Goal: Task Accomplishment & Management: Use online tool/utility

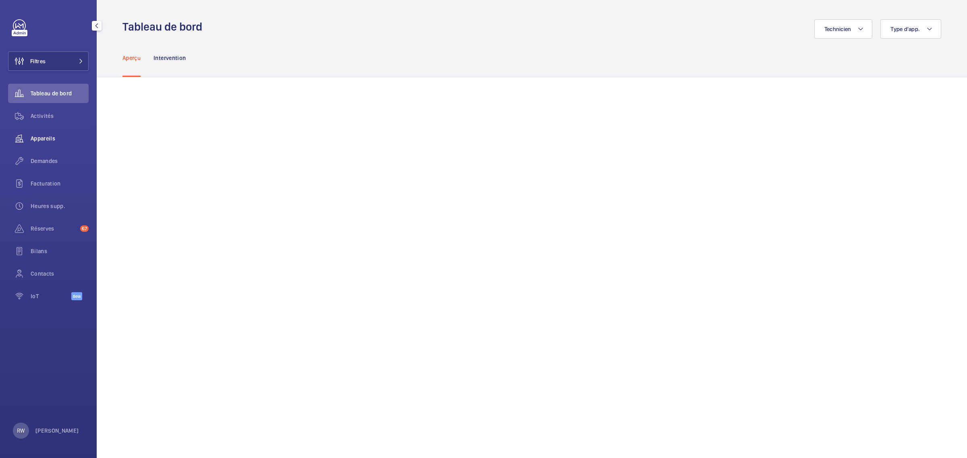
click at [39, 137] on span "Appareils" at bounding box center [60, 139] width 58 height 8
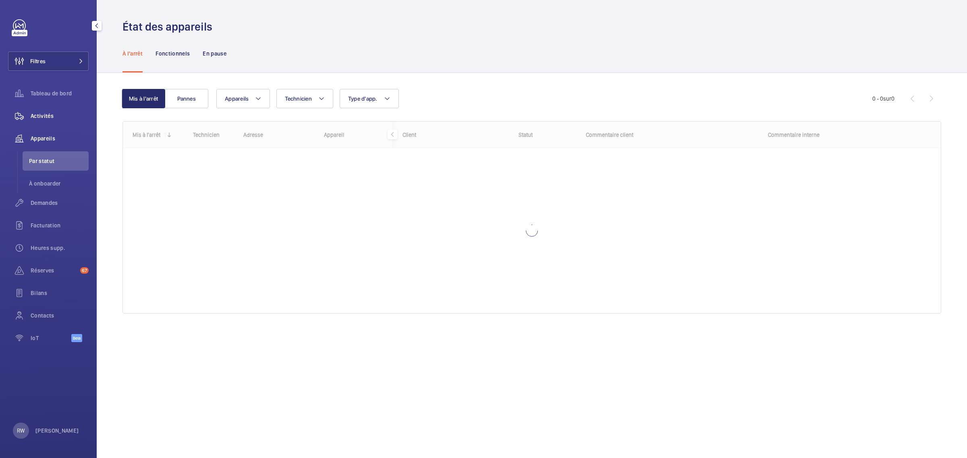
click at [31, 114] on span "Activités" at bounding box center [60, 116] width 58 height 8
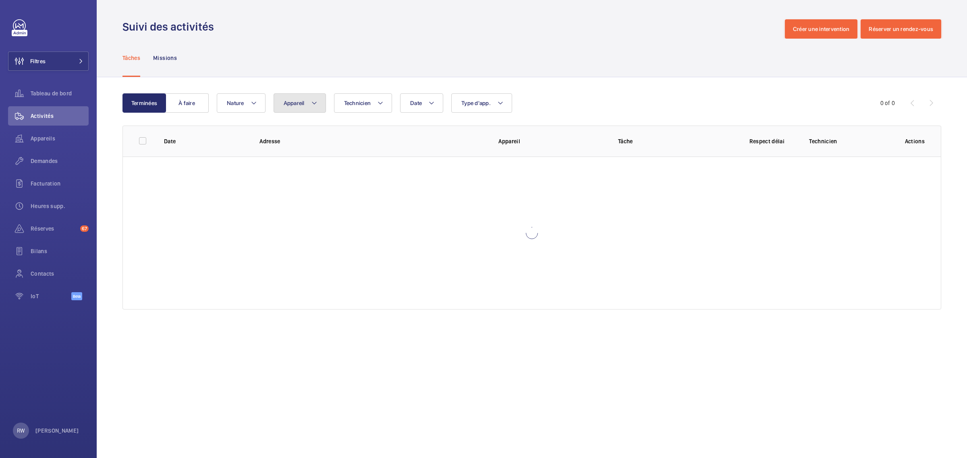
click at [308, 105] on button "Appareil" at bounding box center [299, 102] width 52 height 19
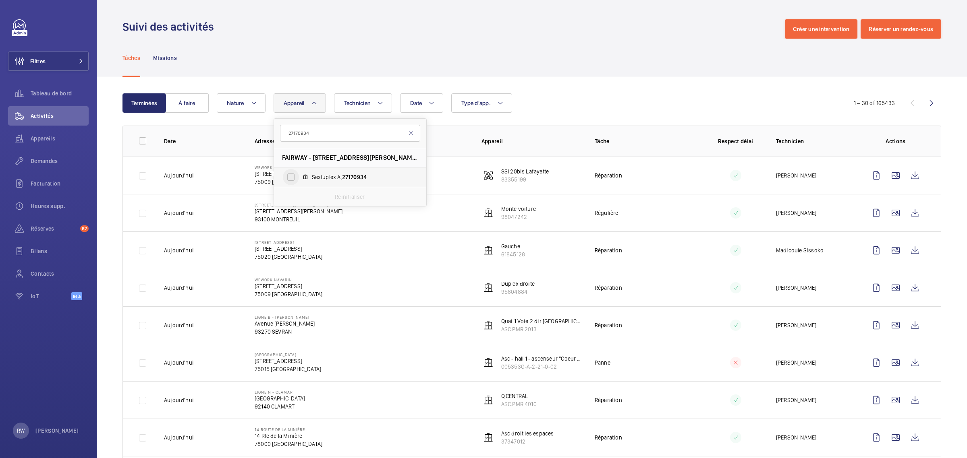
type input "27170934"
click at [296, 174] on input "Sextuplex A, 27170934" at bounding box center [291, 177] width 16 height 16
checkbox input "true"
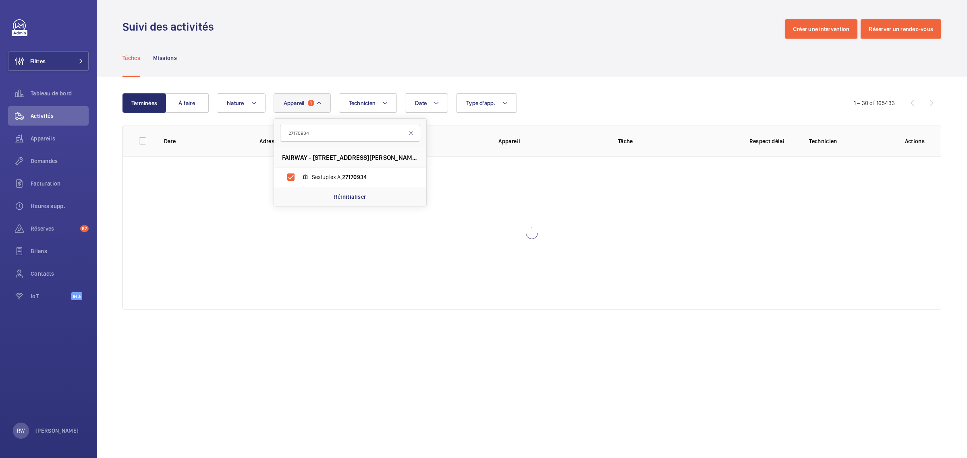
click at [416, 63] on div "Tâches Missions" at bounding box center [531, 58] width 818 height 38
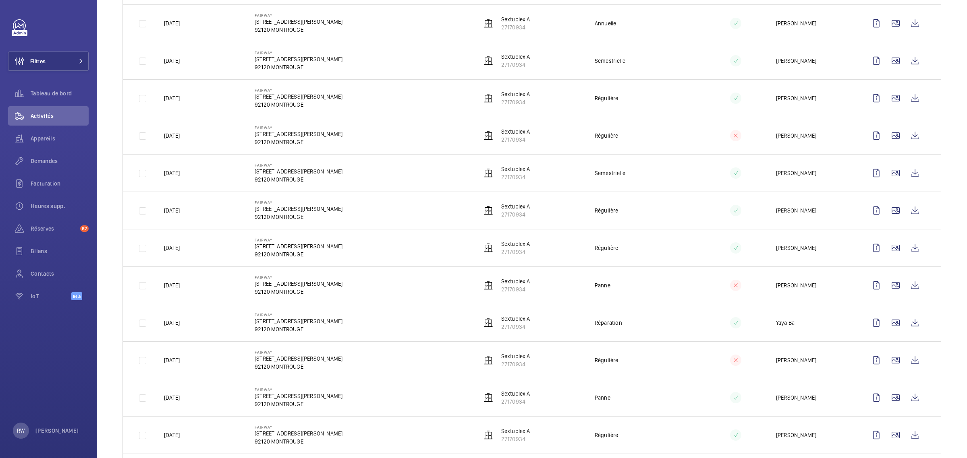
scroll to position [403, 0]
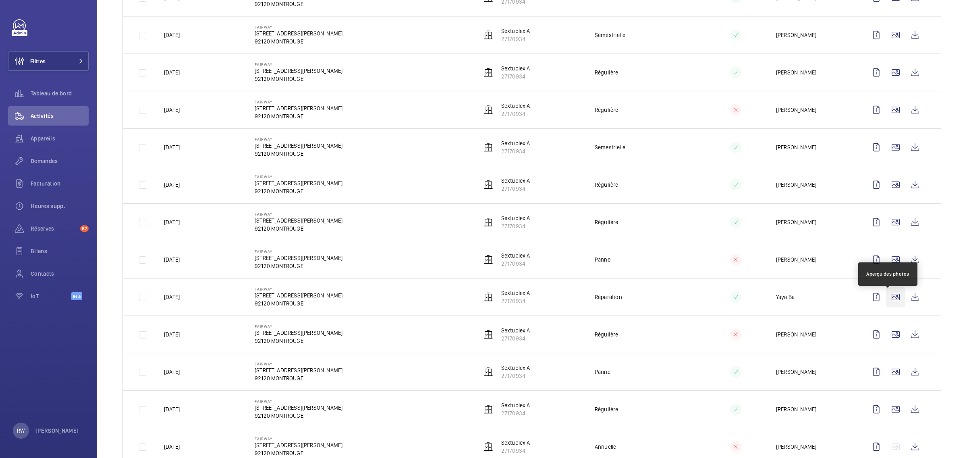
click at [886, 303] on wm-front-icon-button at bounding box center [895, 297] width 19 height 19
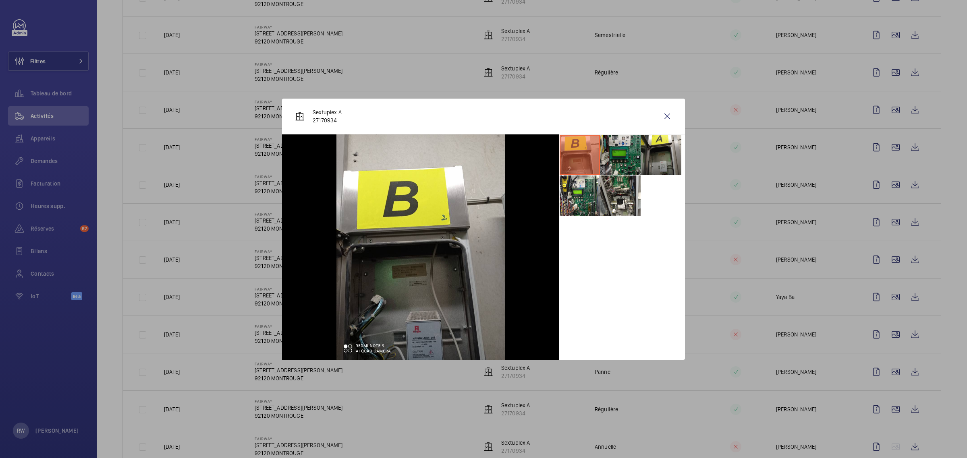
click at [626, 151] on li at bounding box center [620, 155] width 40 height 40
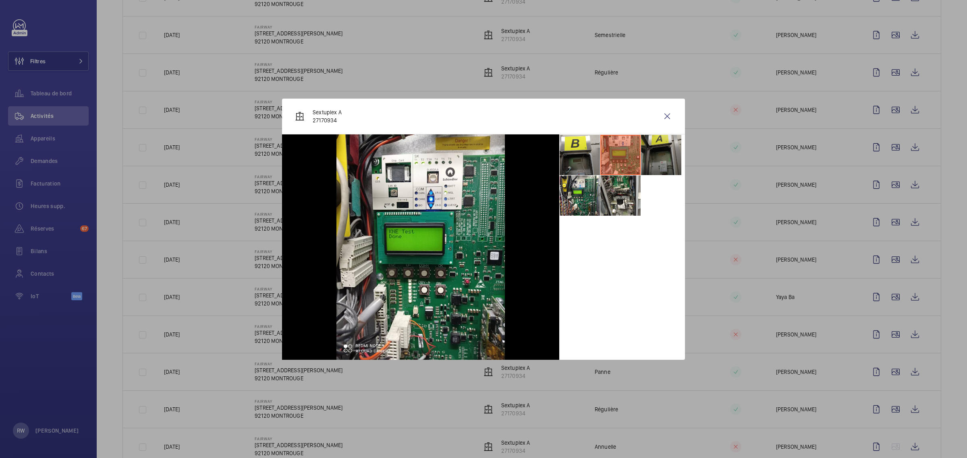
click at [665, 154] on li at bounding box center [661, 155] width 40 height 40
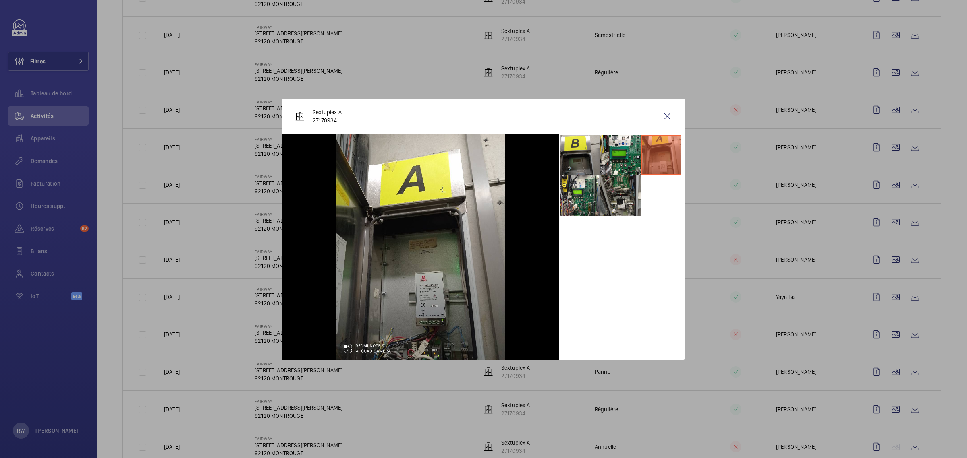
click at [633, 197] on li at bounding box center [620, 196] width 40 height 40
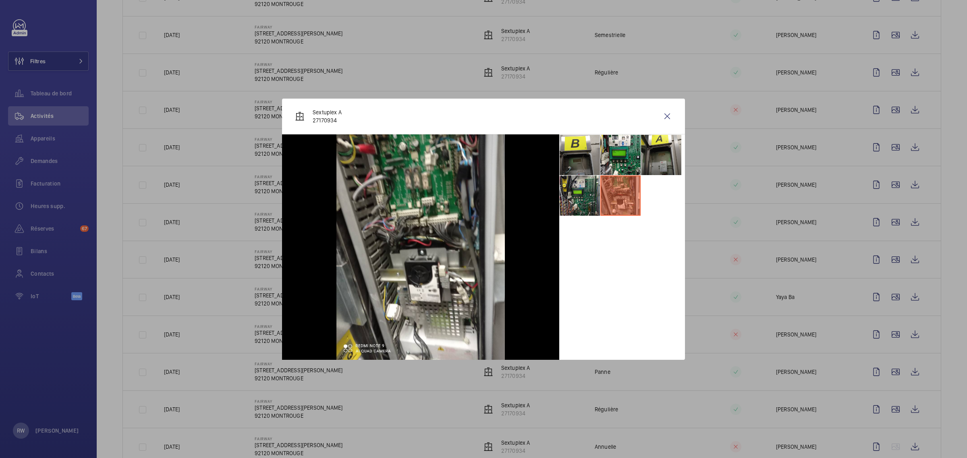
click at [597, 195] on li at bounding box center [579, 196] width 40 height 40
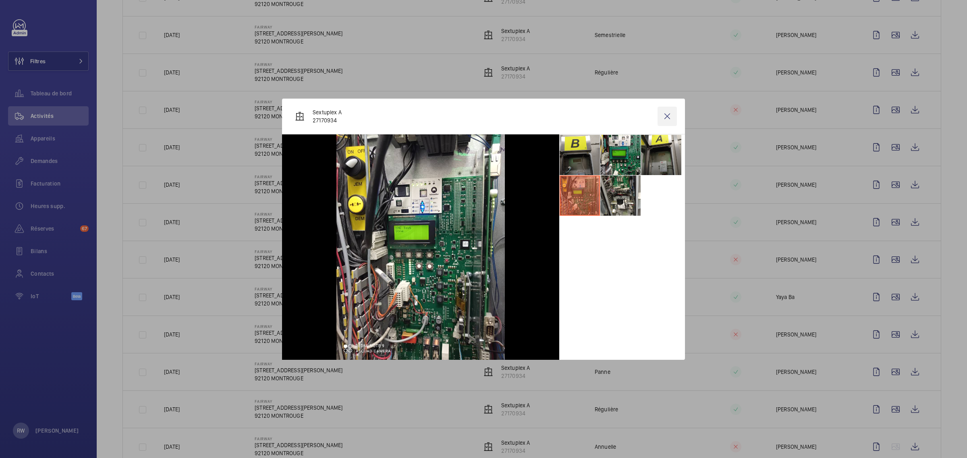
click at [668, 115] on wm-front-icon-button at bounding box center [666, 116] width 19 height 19
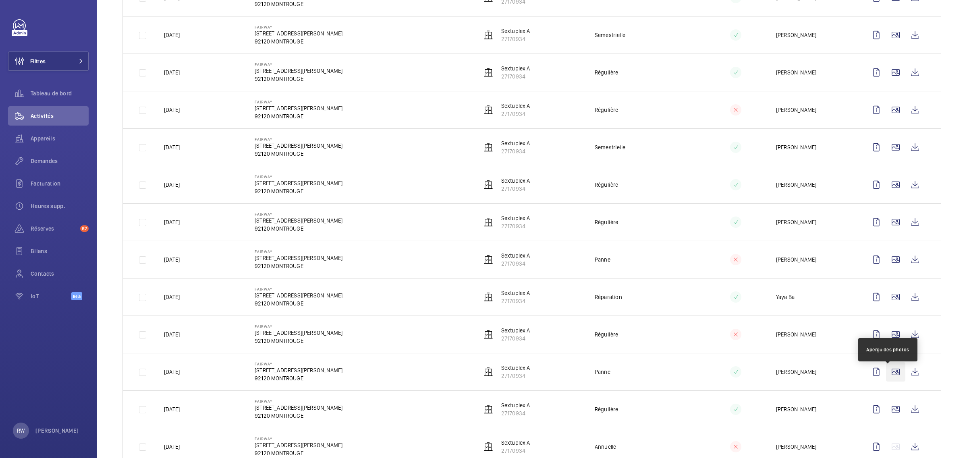
click at [891, 377] on wm-front-icon-button at bounding box center [895, 371] width 19 height 19
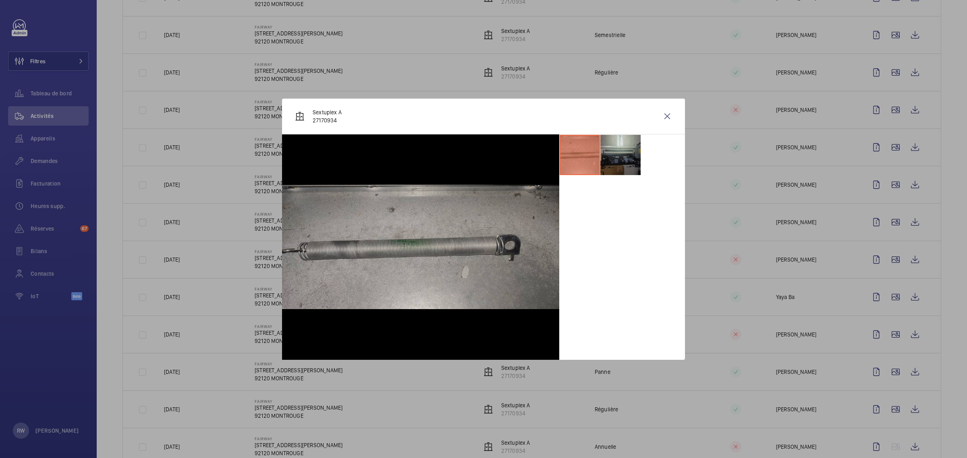
click at [626, 149] on li at bounding box center [620, 155] width 40 height 40
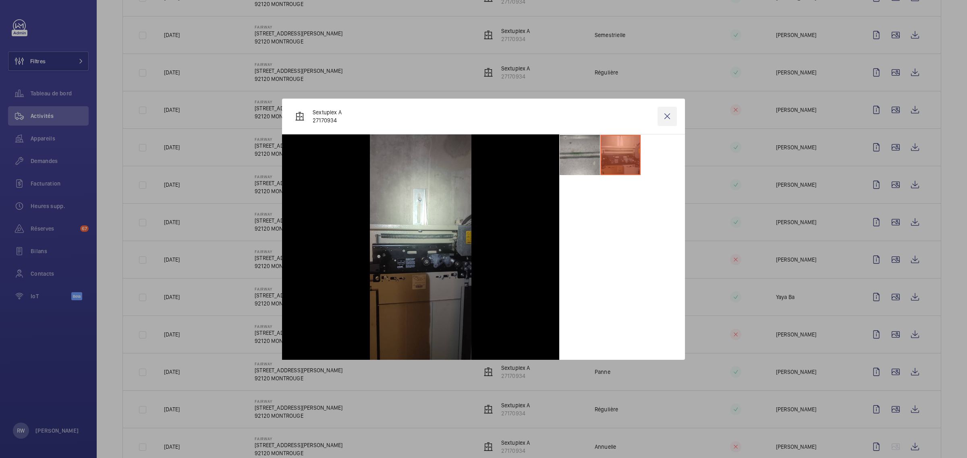
drag, startPoint x: 664, startPoint y: 116, endPoint x: 671, endPoint y: 119, distance: 7.9
click at [665, 116] on wm-front-icon-button at bounding box center [666, 116] width 19 height 19
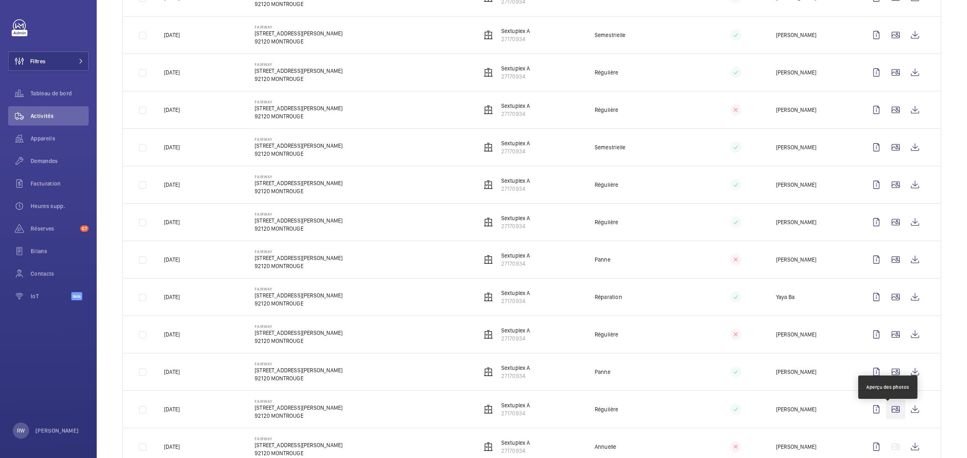
click at [889, 412] on wm-front-icon-button at bounding box center [895, 409] width 19 height 19
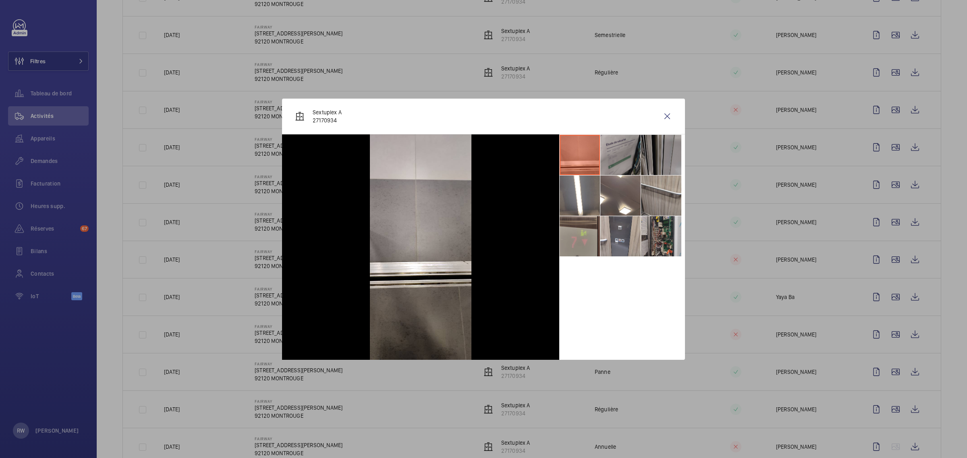
click at [636, 143] on li at bounding box center [620, 155] width 40 height 40
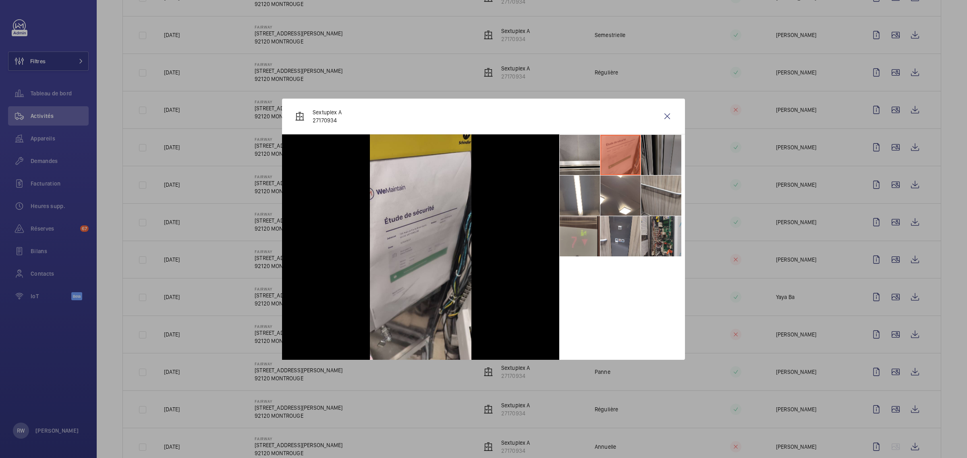
click at [670, 149] on li at bounding box center [661, 155] width 40 height 40
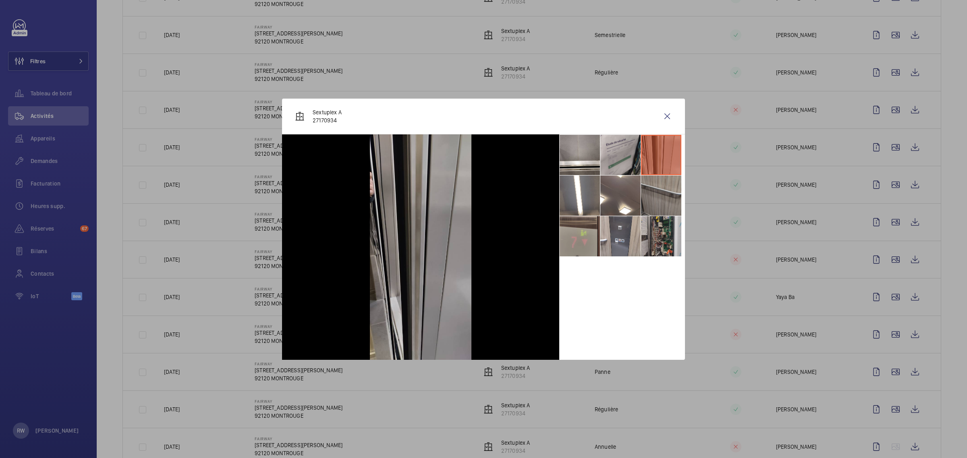
click at [670, 192] on li at bounding box center [661, 196] width 40 height 40
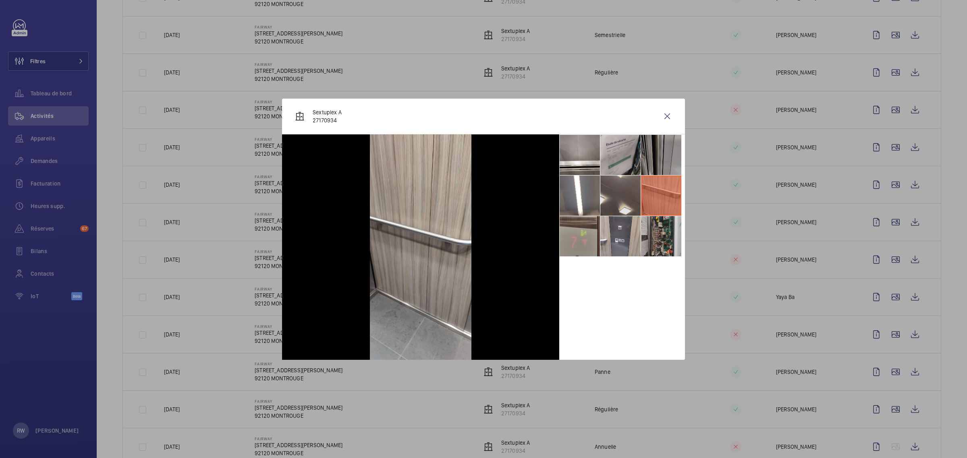
click at [639, 190] on li at bounding box center [620, 196] width 40 height 40
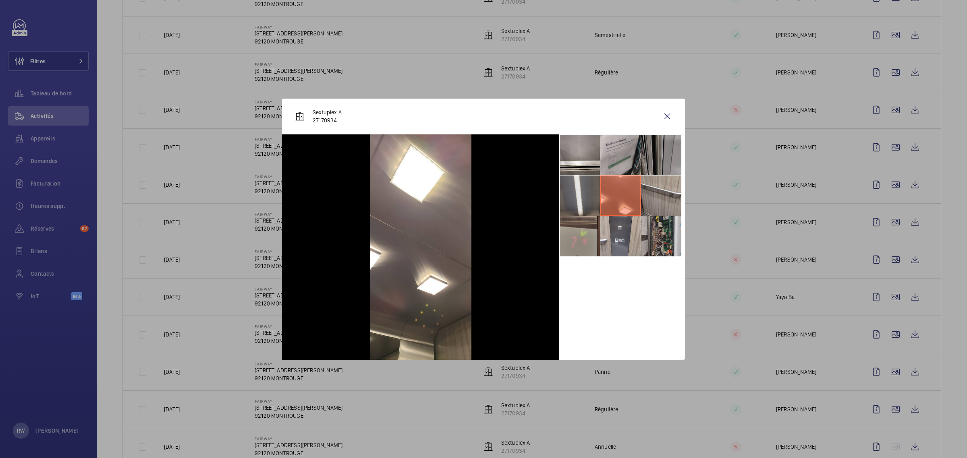
click at [598, 189] on li at bounding box center [579, 196] width 40 height 40
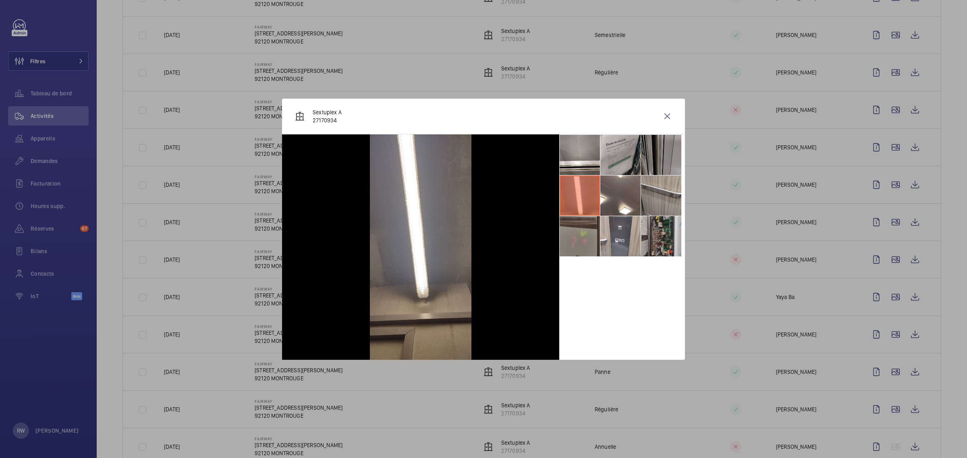
click at [592, 231] on li at bounding box center [579, 236] width 40 height 40
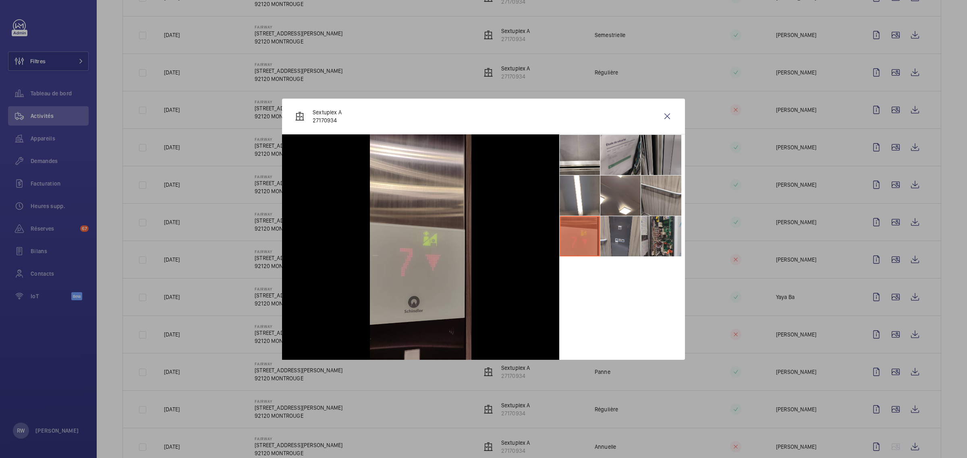
click at [615, 234] on li at bounding box center [620, 236] width 40 height 40
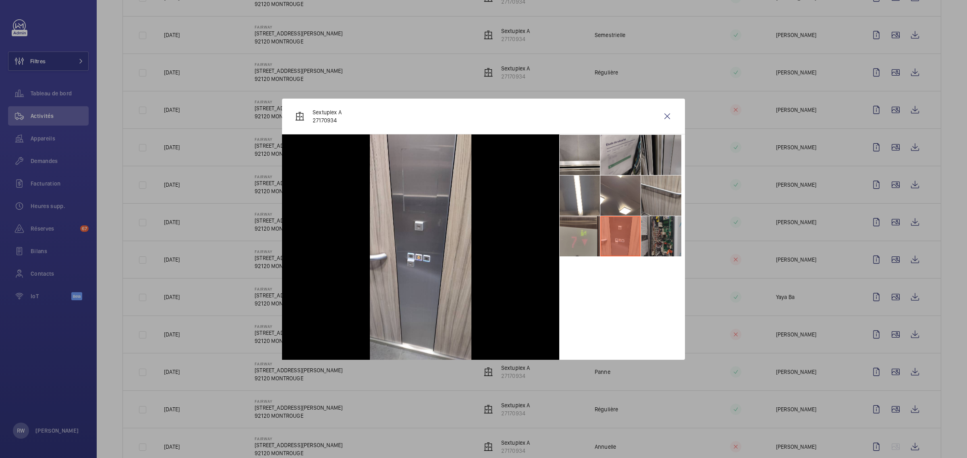
click at [655, 236] on li at bounding box center [661, 236] width 40 height 40
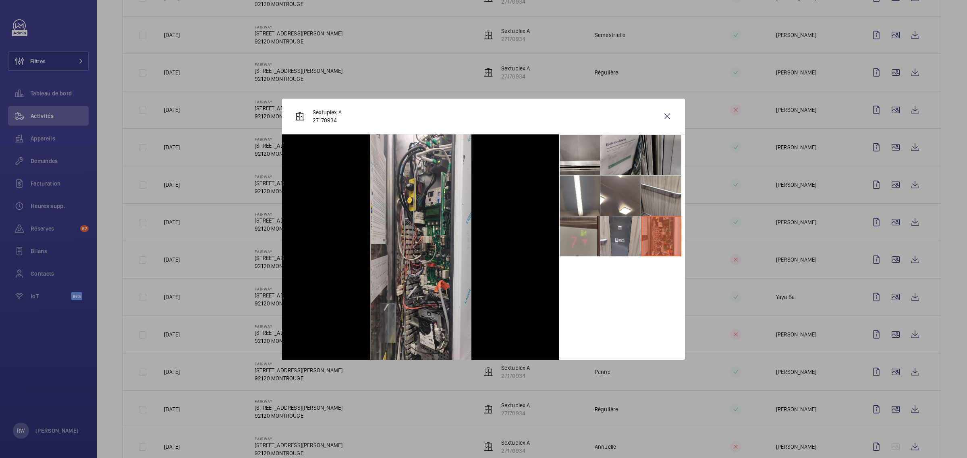
drag, startPoint x: 668, startPoint y: 115, endPoint x: 698, endPoint y: 136, distance: 36.4
click at [668, 115] on wm-front-icon-button at bounding box center [666, 116] width 19 height 19
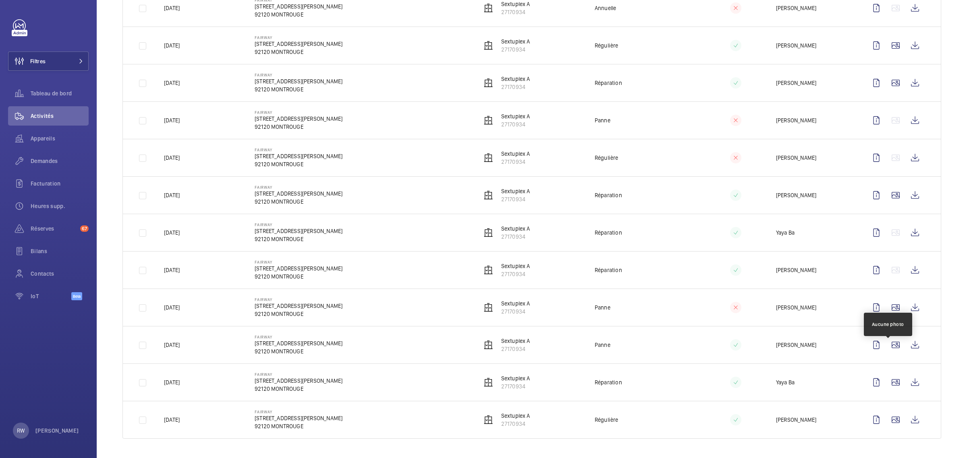
scroll to position [851, 0]
click at [889, 381] on wm-front-icon-button at bounding box center [895, 382] width 19 height 19
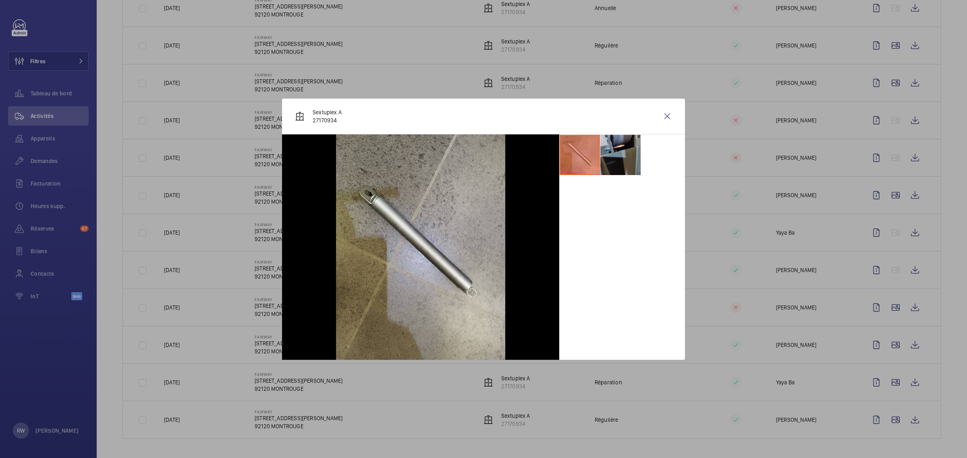
click at [622, 155] on li at bounding box center [620, 155] width 40 height 40
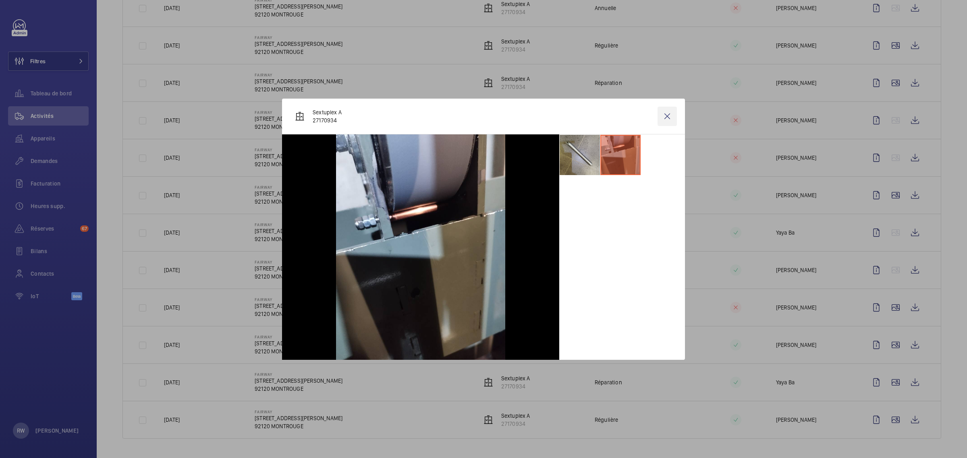
click at [670, 115] on wm-front-icon-button at bounding box center [666, 116] width 19 height 19
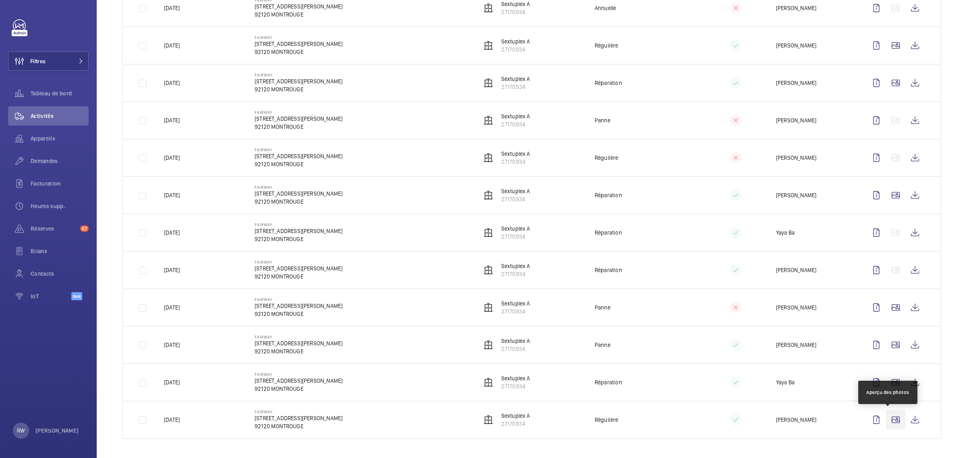
click at [890, 420] on wm-front-icon-button at bounding box center [895, 419] width 19 height 19
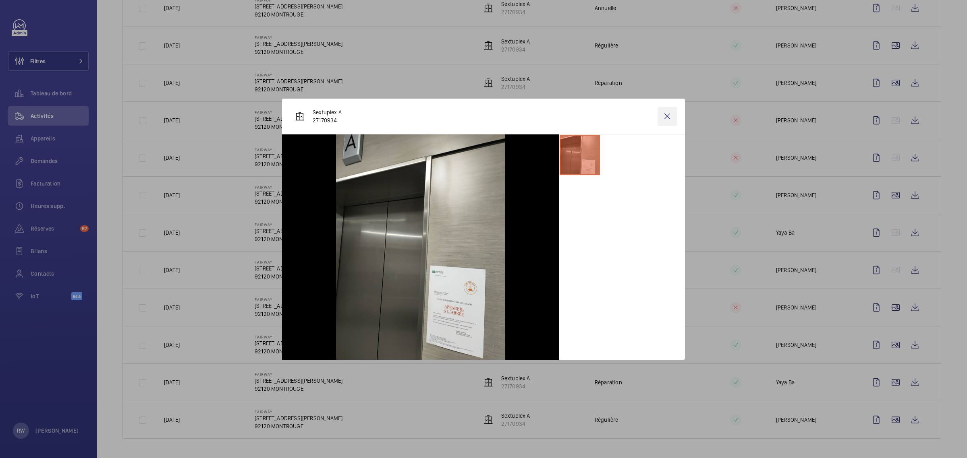
click at [669, 116] on wm-front-icon-button at bounding box center [666, 116] width 19 height 19
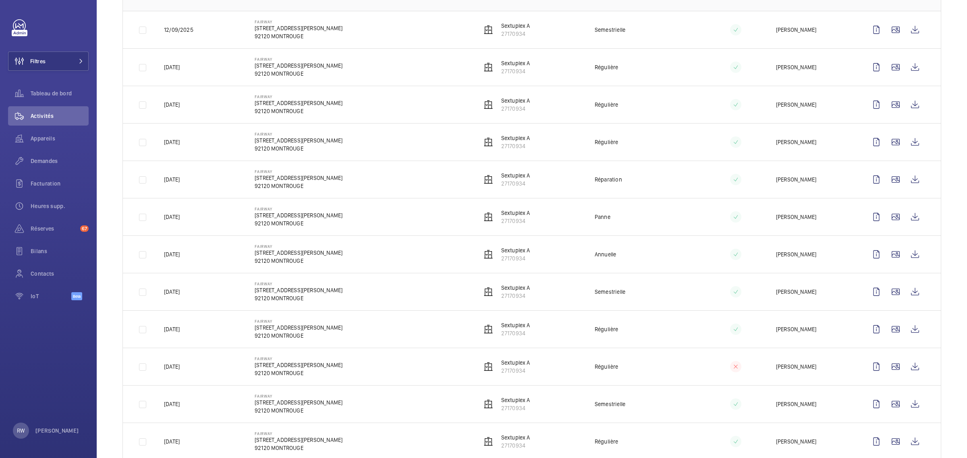
scroll to position [0, 0]
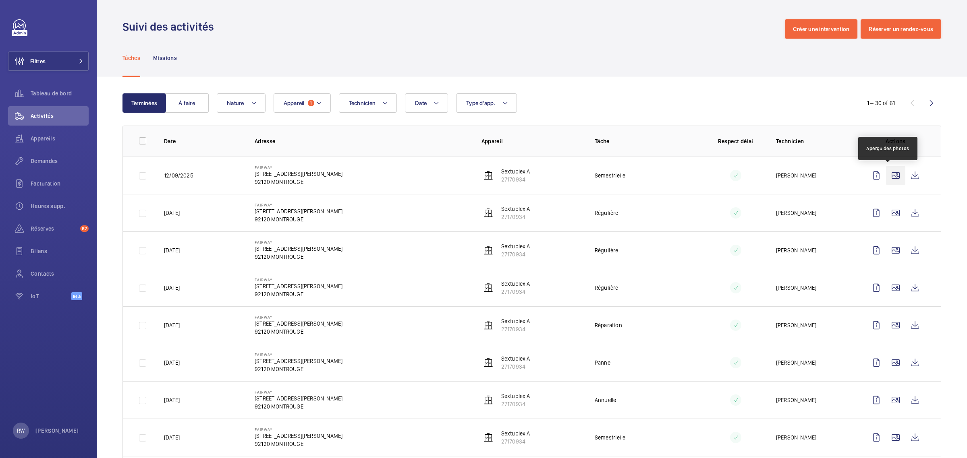
click at [886, 174] on wm-front-icon-button at bounding box center [895, 175] width 19 height 19
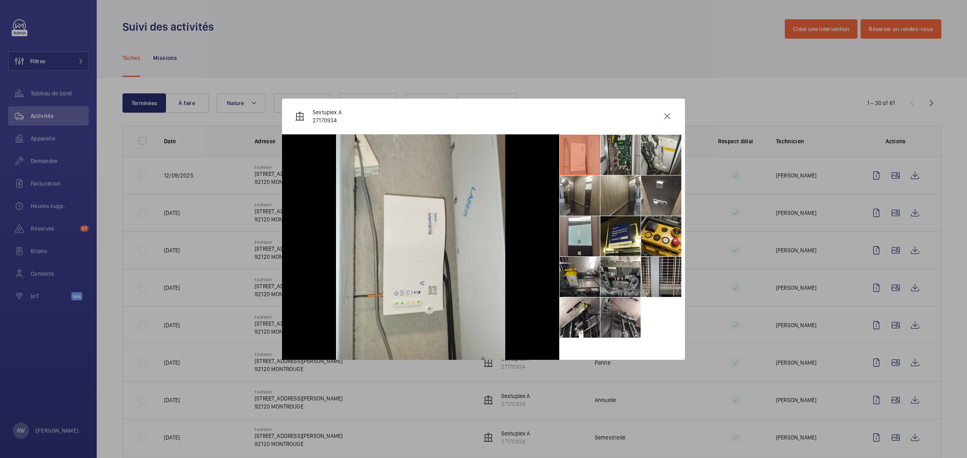
click at [619, 153] on li at bounding box center [620, 155] width 40 height 40
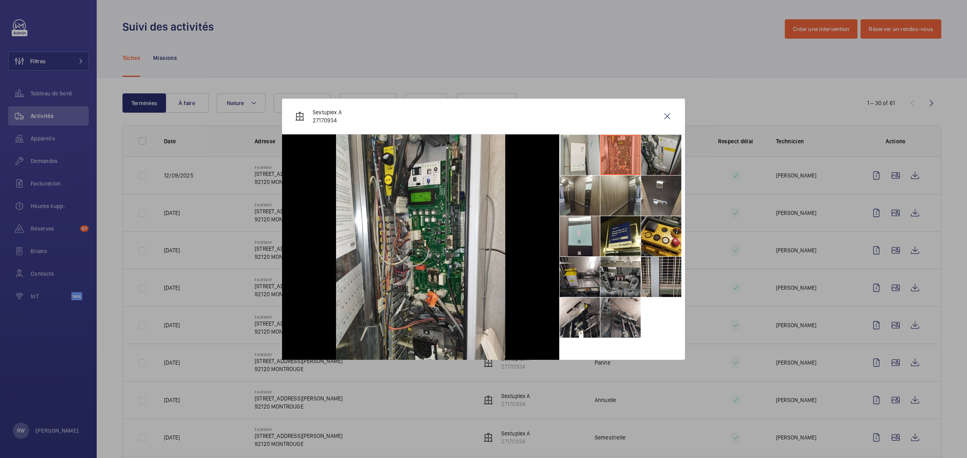
click at [645, 157] on li at bounding box center [661, 155] width 40 height 40
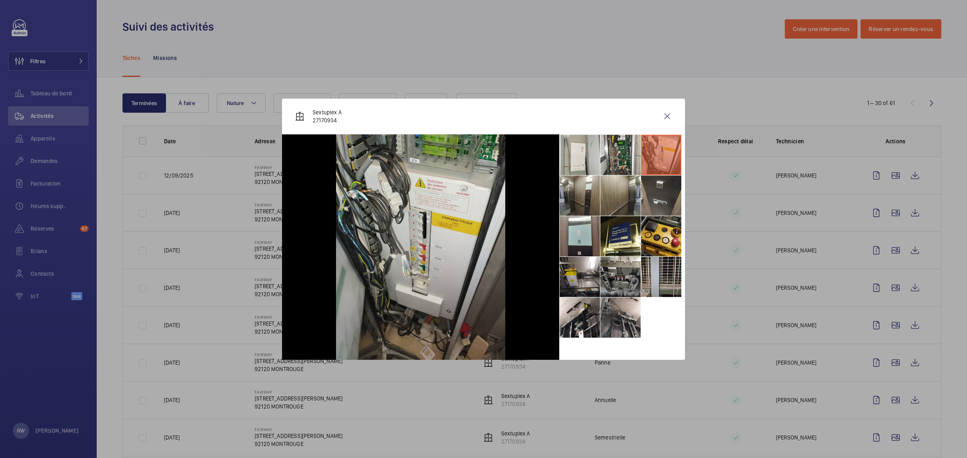
click at [653, 194] on li at bounding box center [661, 196] width 40 height 40
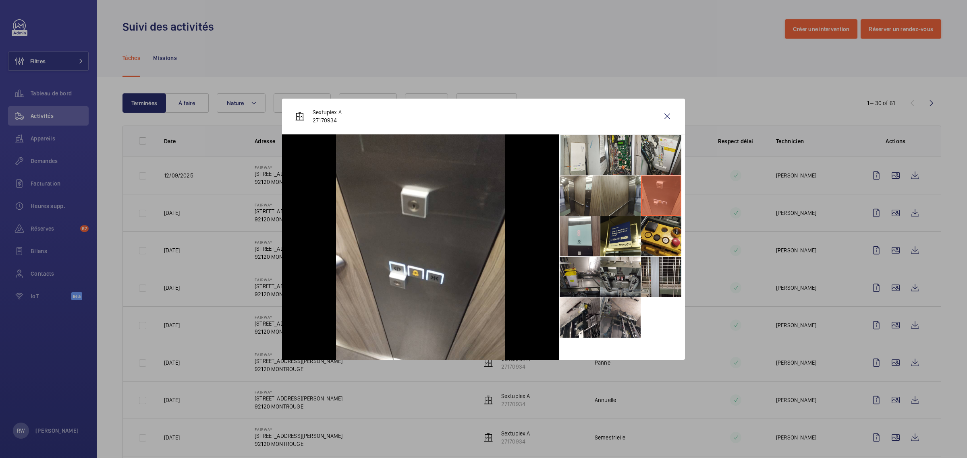
click at [617, 191] on li at bounding box center [620, 196] width 40 height 40
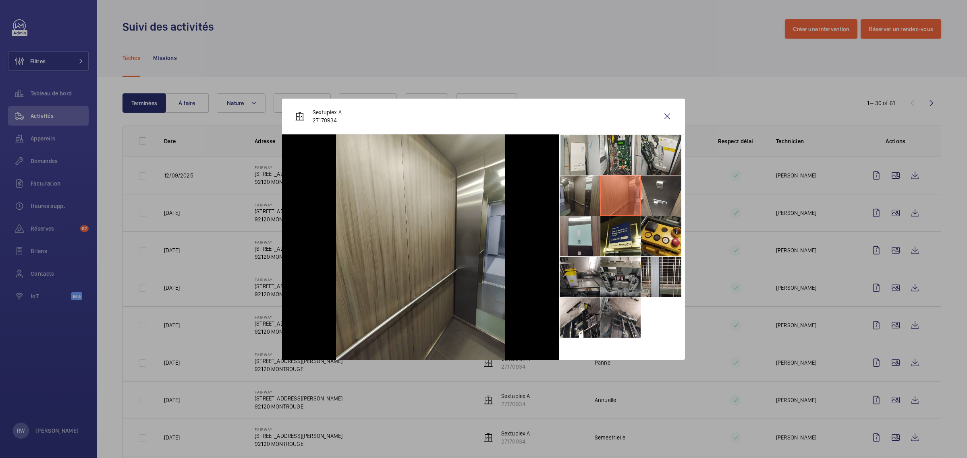
click at [580, 197] on li at bounding box center [579, 196] width 40 height 40
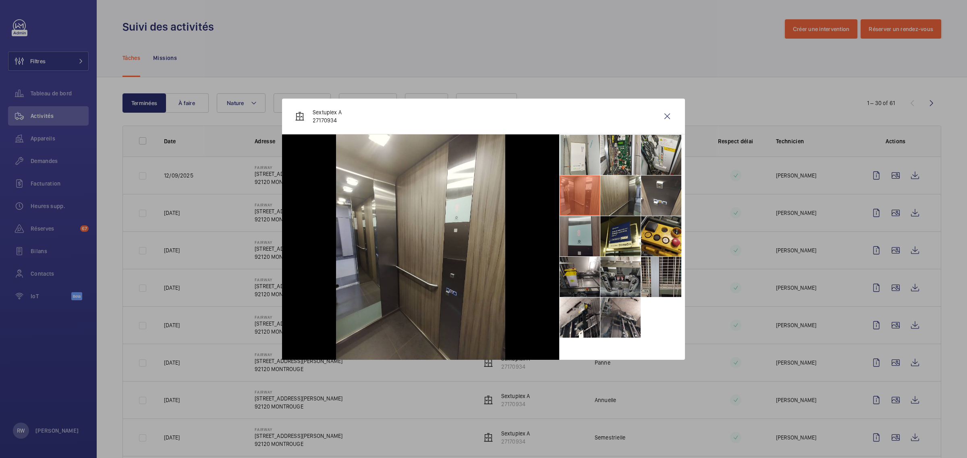
click at [574, 238] on li at bounding box center [579, 236] width 40 height 40
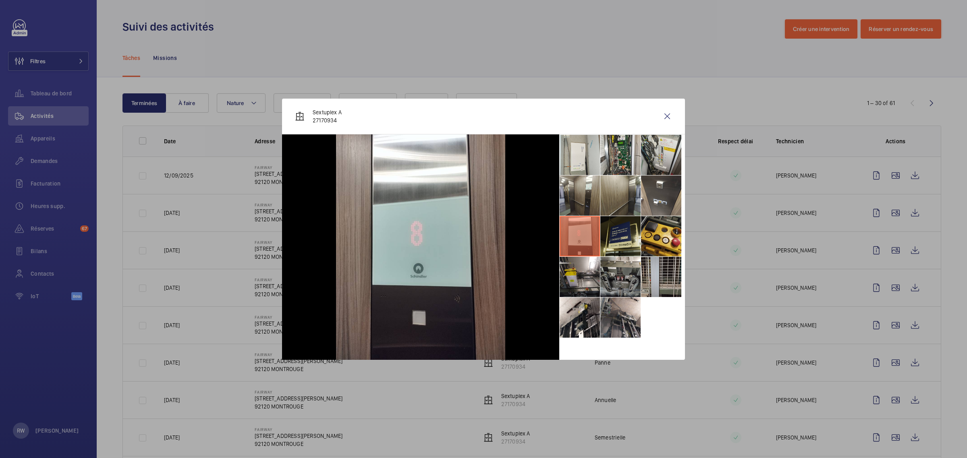
click at [631, 240] on li at bounding box center [620, 236] width 40 height 40
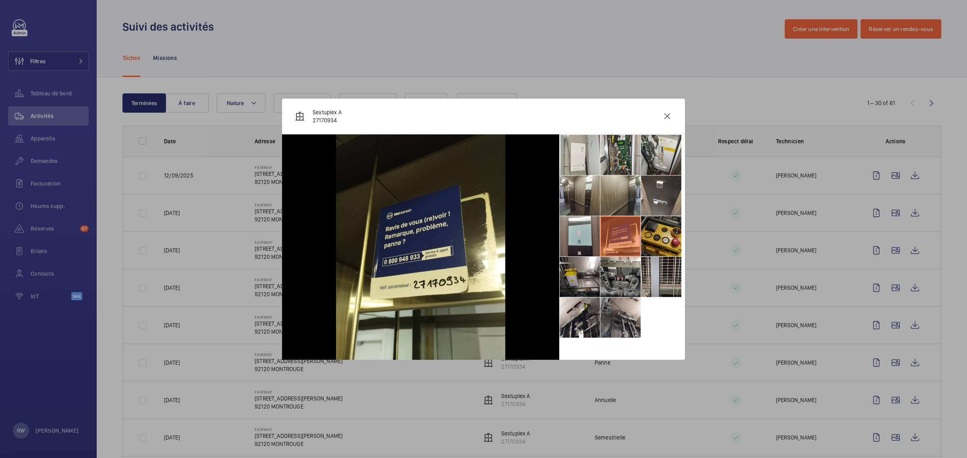
click at [654, 238] on li at bounding box center [661, 236] width 40 height 40
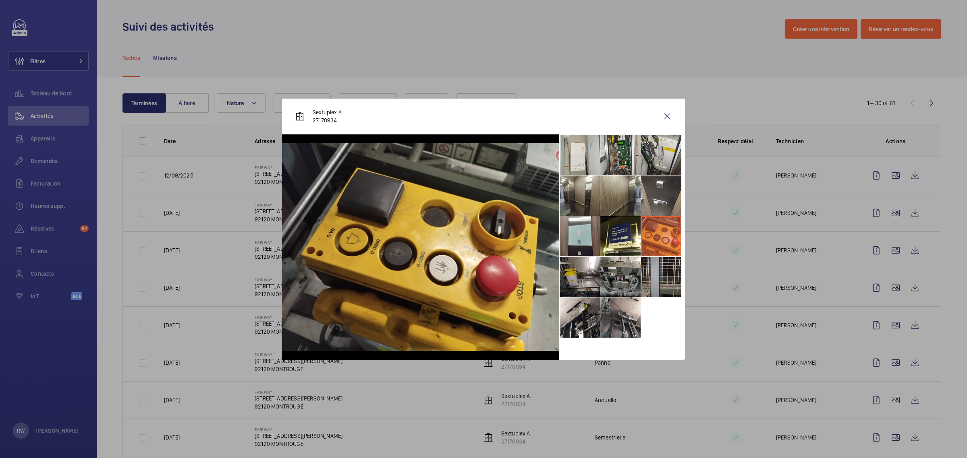
click at [655, 275] on li at bounding box center [661, 277] width 40 height 40
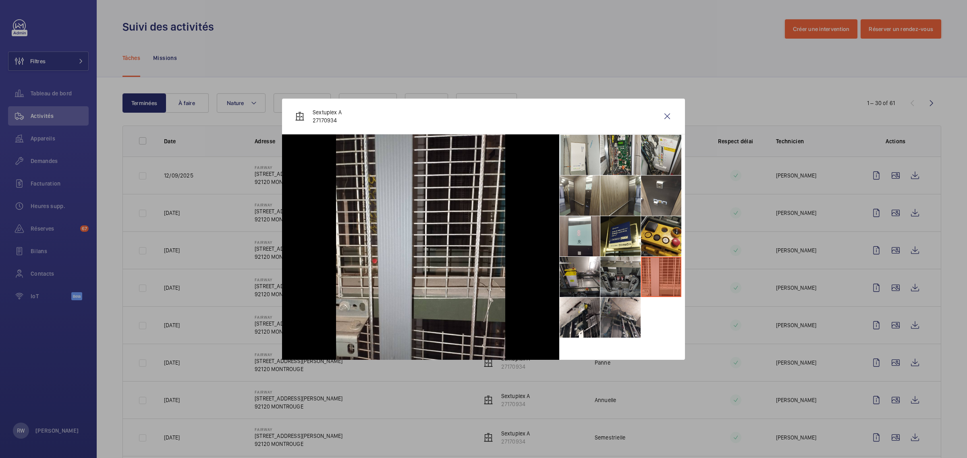
click at [621, 277] on li at bounding box center [620, 277] width 40 height 40
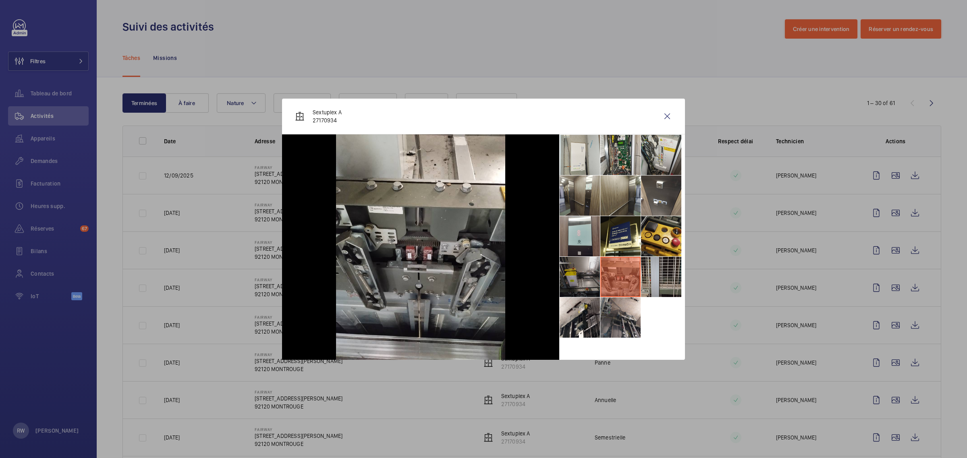
click at [581, 273] on li at bounding box center [579, 277] width 40 height 40
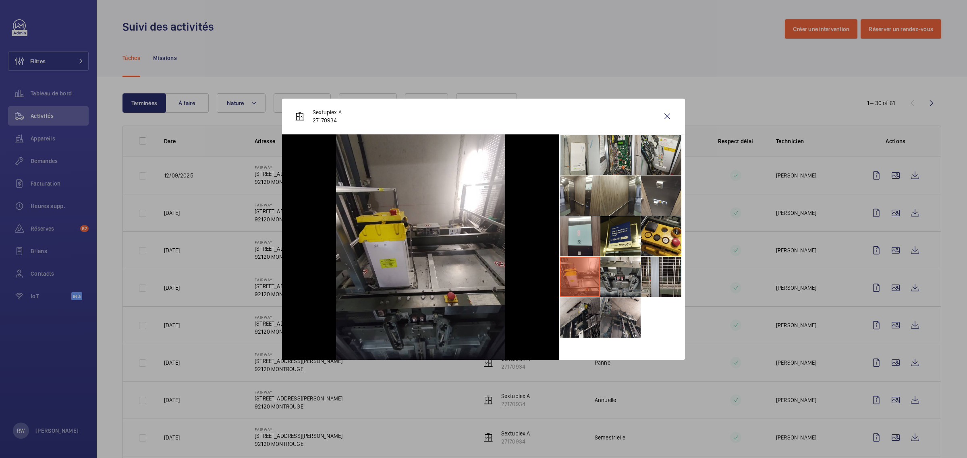
click at [588, 311] on li at bounding box center [579, 318] width 40 height 40
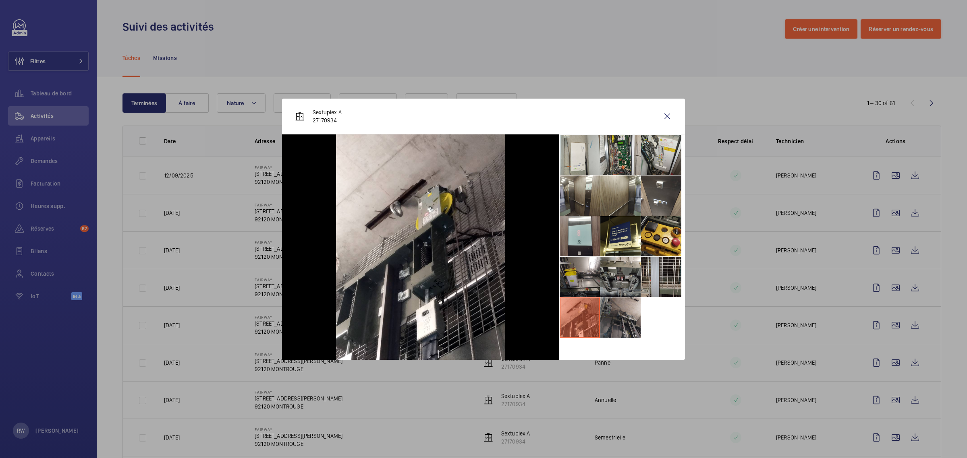
click at [613, 315] on li at bounding box center [620, 318] width 40 height 40
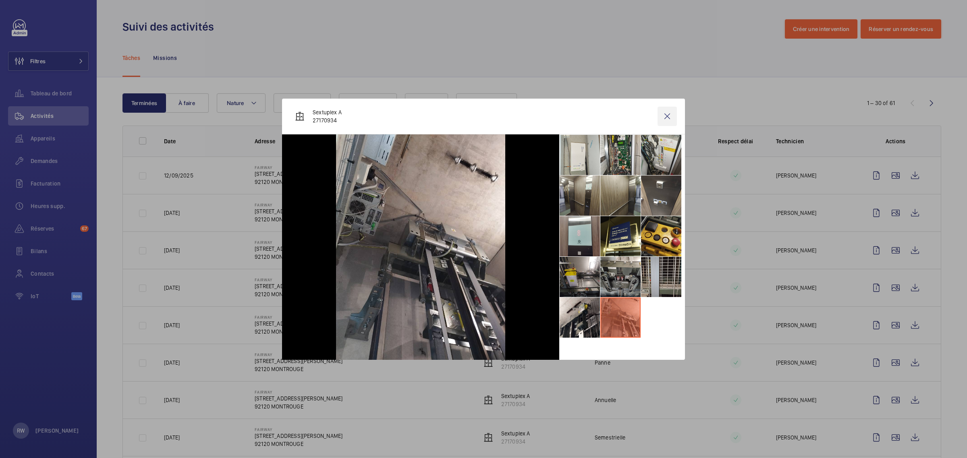
click at [666, 119] on wm-front-icon-button at bounding box center [666, 116] width 19 height 19
